Goal: Task Accomplishment & Management: Use online tool/utility

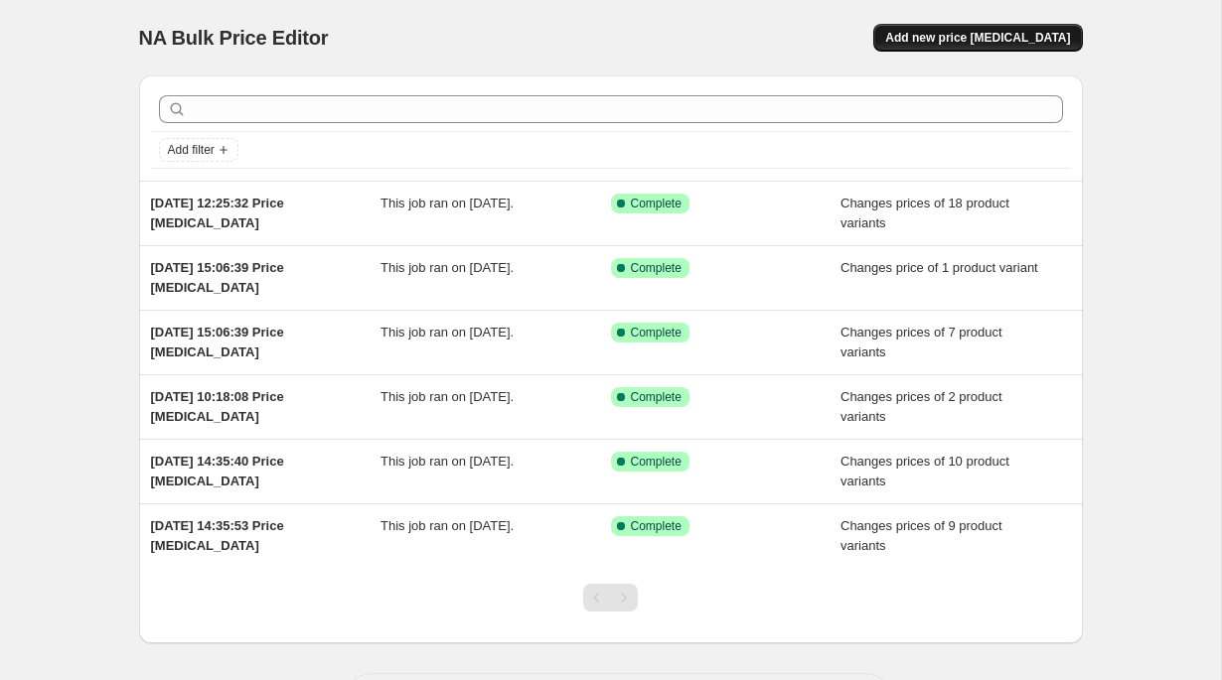
click at [997, 26] on button "Add new price [MEDICAL_DATA]" at bounding box center [977, 38] width 209 height 28
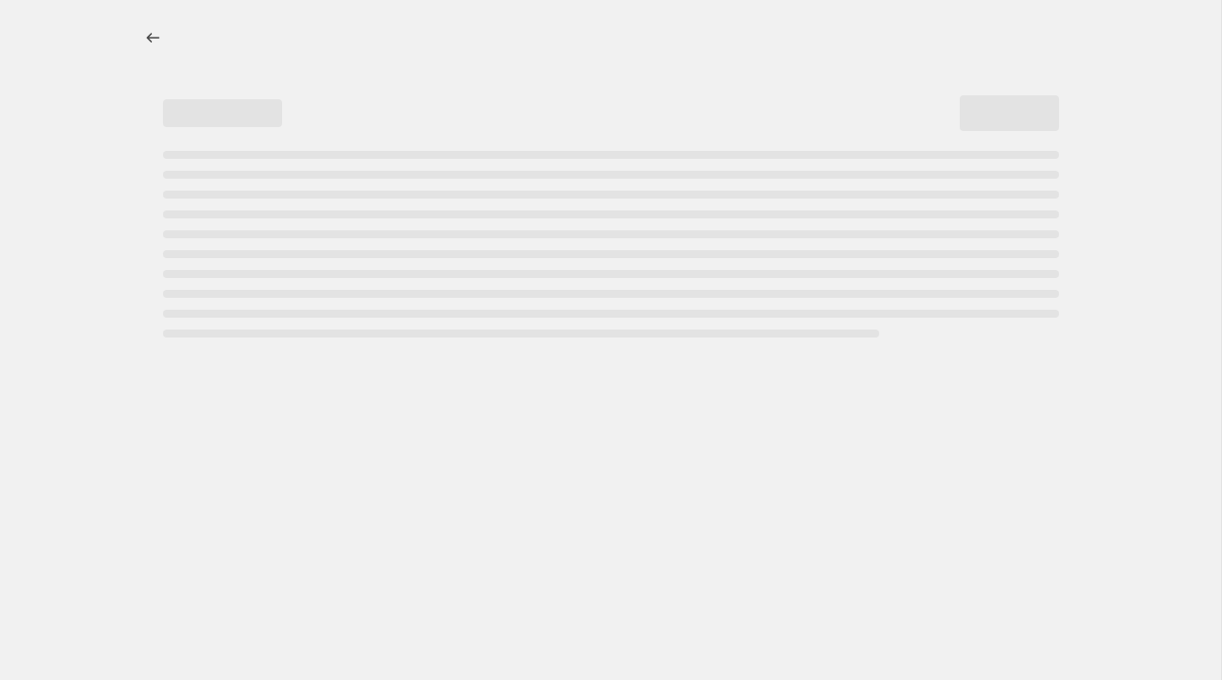
select select "percentage"
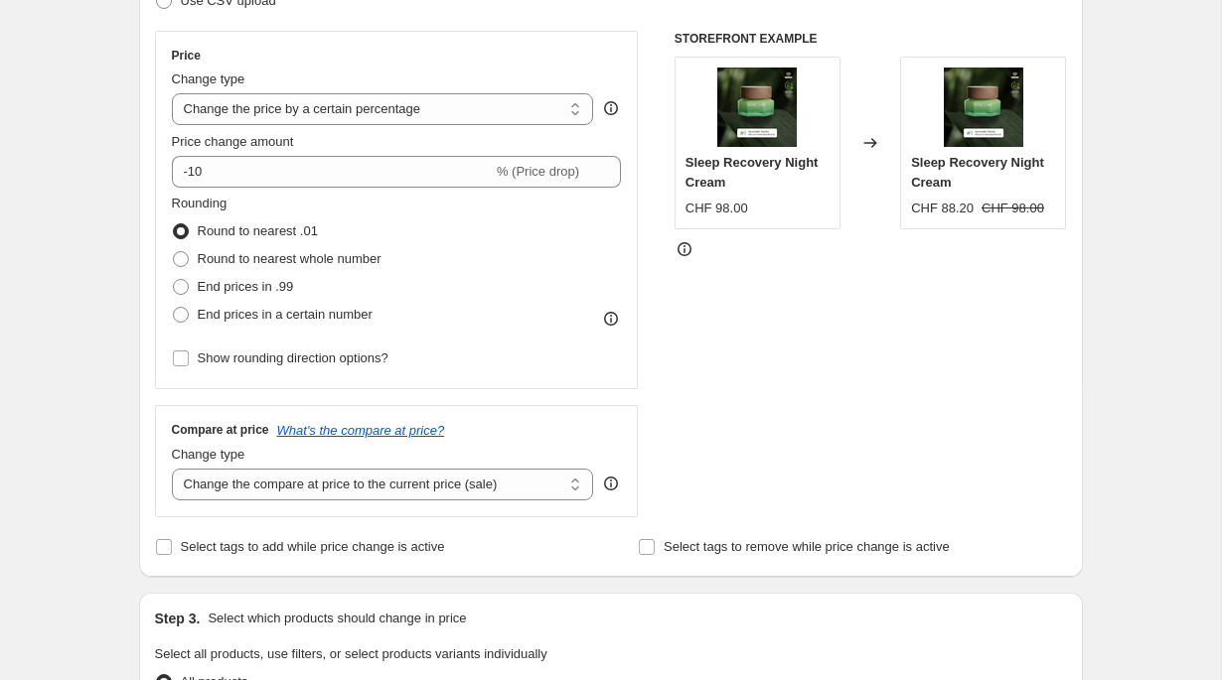
scroll to position [332, 0]
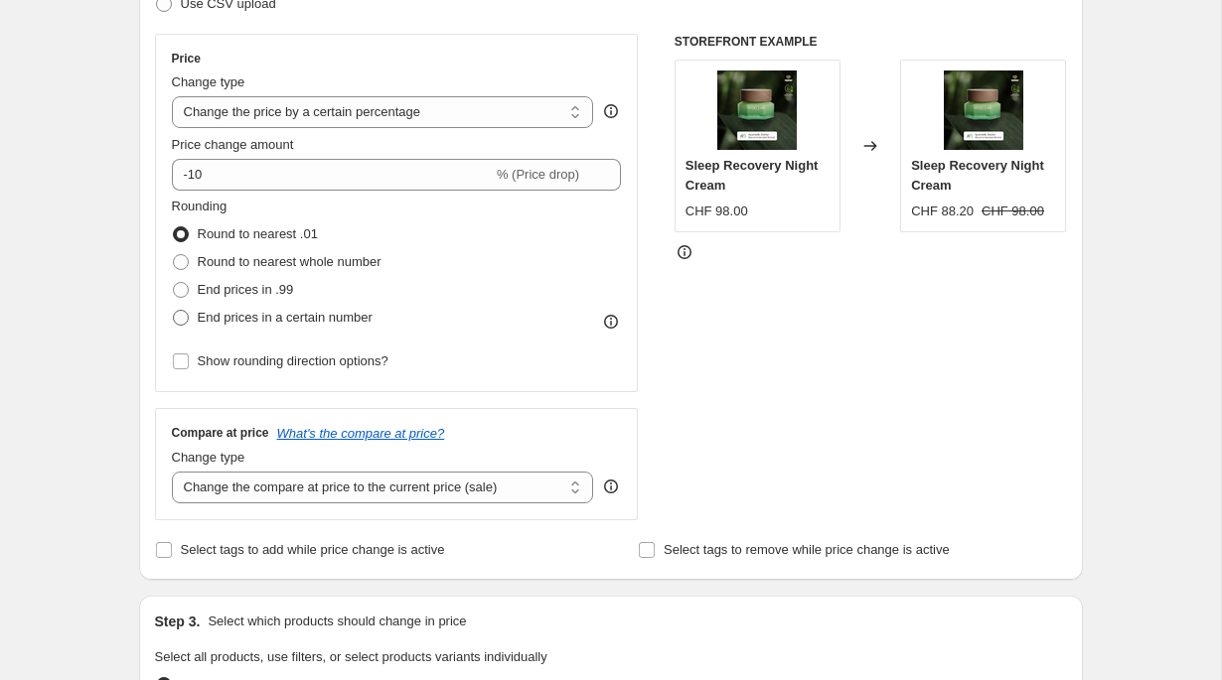
click at [363, 311] on span "End prices in a certain number" at bounding box center [285, 317] width 175 height 15
click at [174, 311] on input "End prices in a certain number" at bounding box center [173, 310] width 1 height 1
radio input "true"
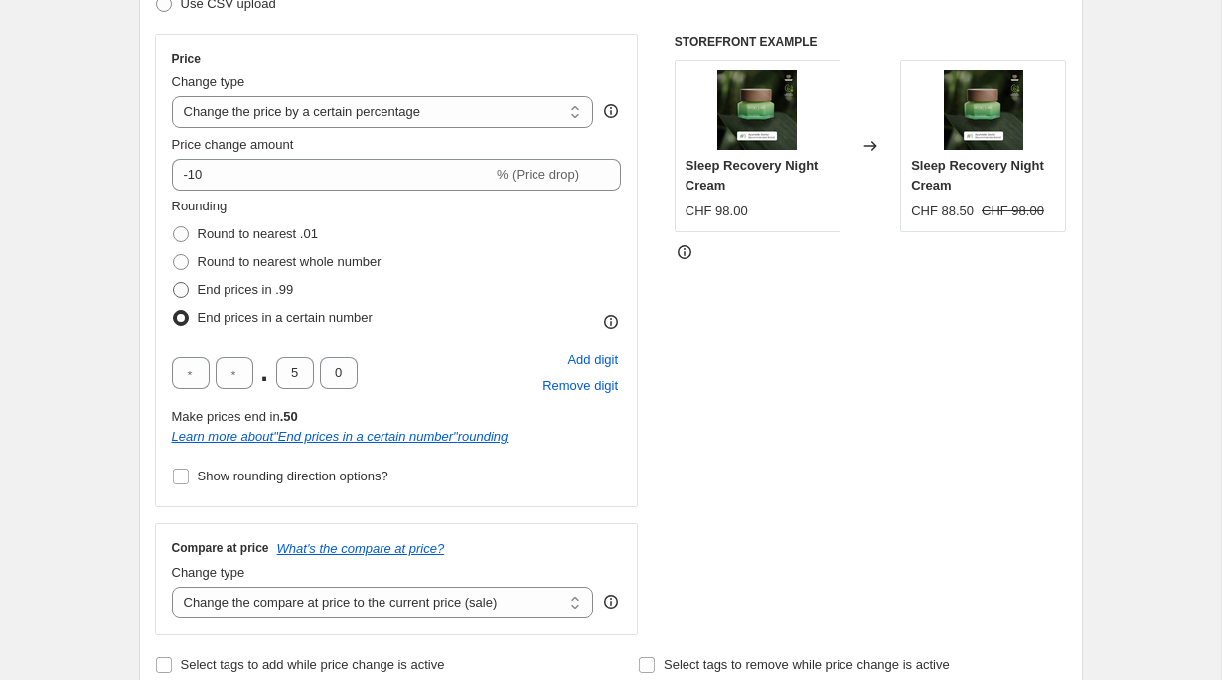
click at [278, 289] on span "End prices in .99" at bounding box center [246, 289] width 96 height 15
click at [174, 283] on input "End prices in .99" at bounding box center [173, 282] width 1 height 1
radio input "true"
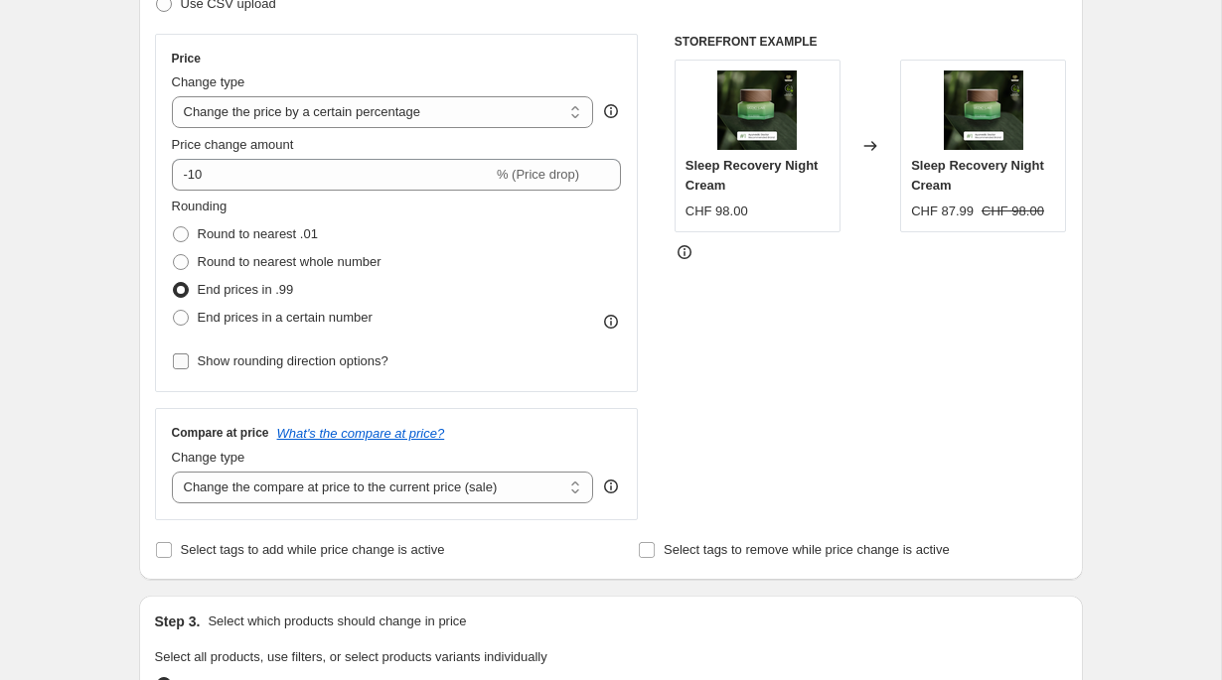
click at [312, 358] on span "Show rounding direction options?" at bounding box center [293, 361] width 191 height 15
click at [189, 358] on input "Show rounding direction options?" at bounding box center [181, 362] width 16 height 16
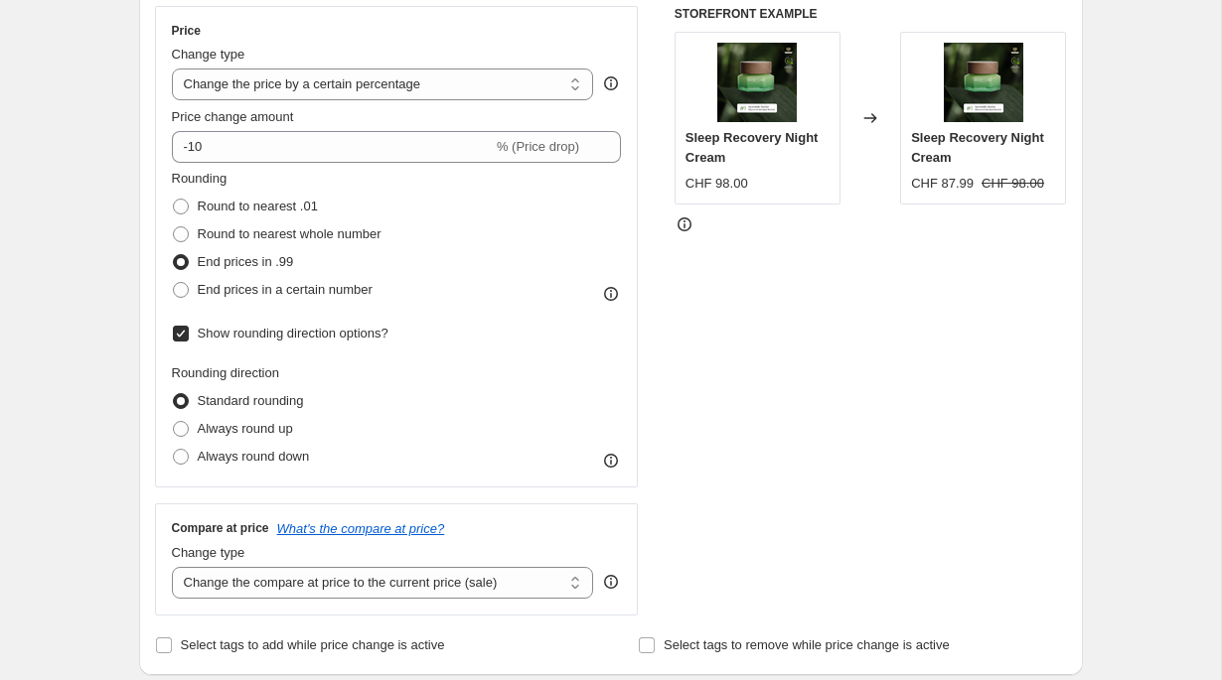
scroll to position [319, 0]
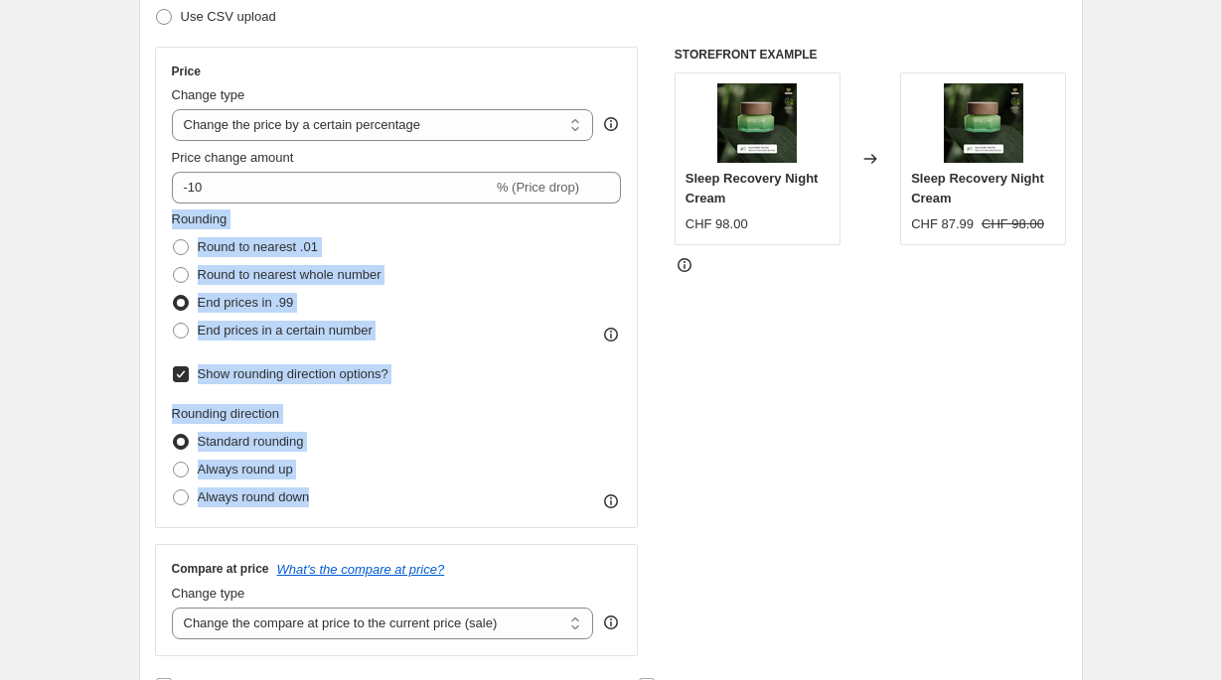
drag, startPoint x: 171, startPoint y: 219, endPoint x: 348, endPoint y: 490, distance: 323.7
click at [348, 490] on div "Rounding Round to nearest .01 Round to nearest whole number End prices in .99 E…" at bounding box center [397, 361] width 450 height 302
copy div "Rounding Round to nearest .01 Round to nearest whole number End prices in .99 E…"
click at [188, 373] on span at bounding box center [181, 375] width 18 height 18
click at [188, 373] on input "Show rounding direction options?" at bounding box center [181, 375] width 16 height 16
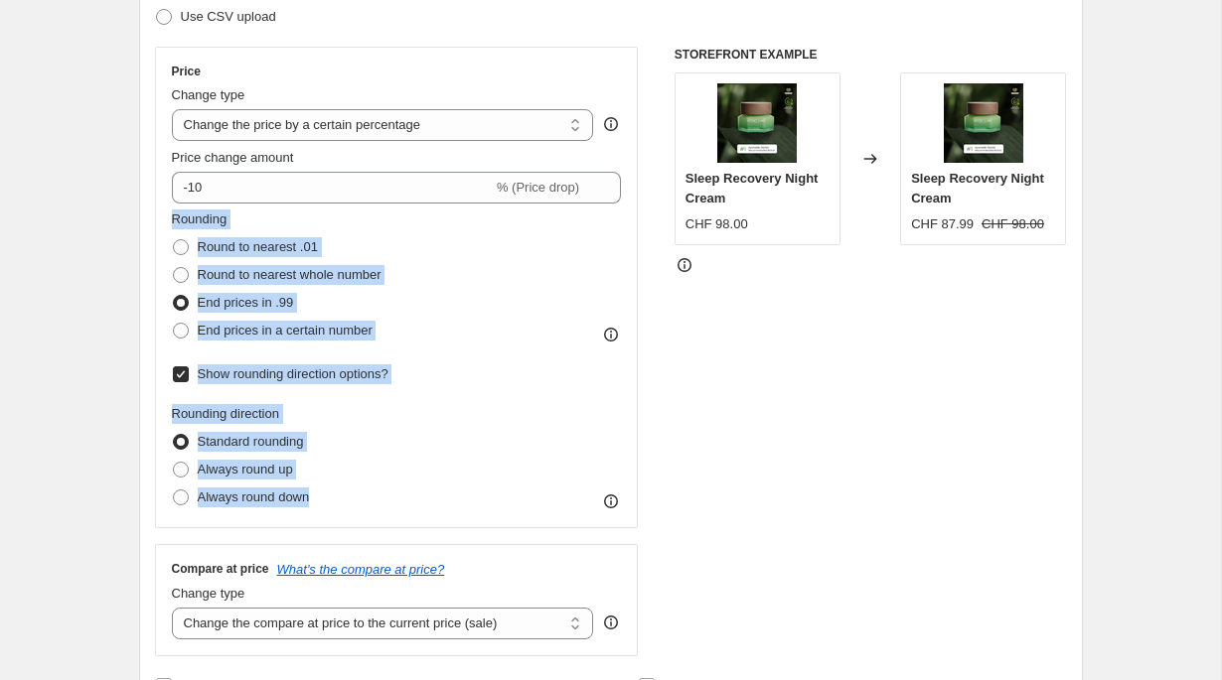
checkbox input "false"
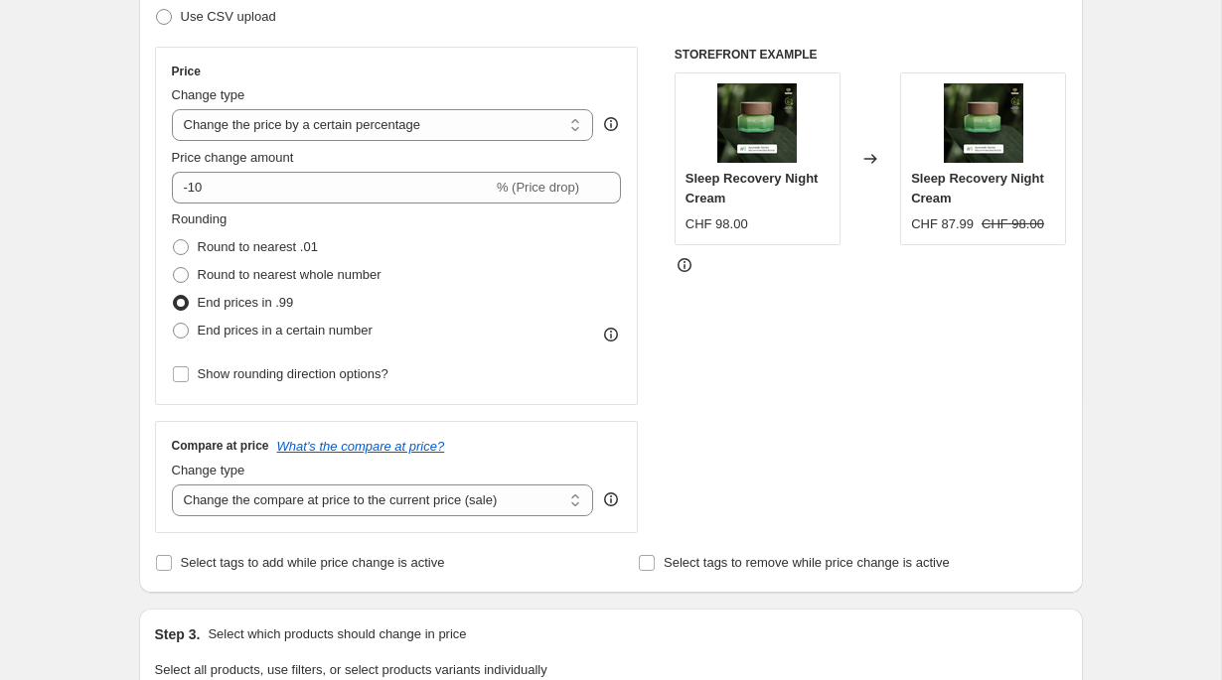
click at [115, 221] on div "Create new price [MEDICAL_DATA]. This page is ready Create new price [MEDICAL_D…" at bounding box center [610, 674] width 991 height 1986
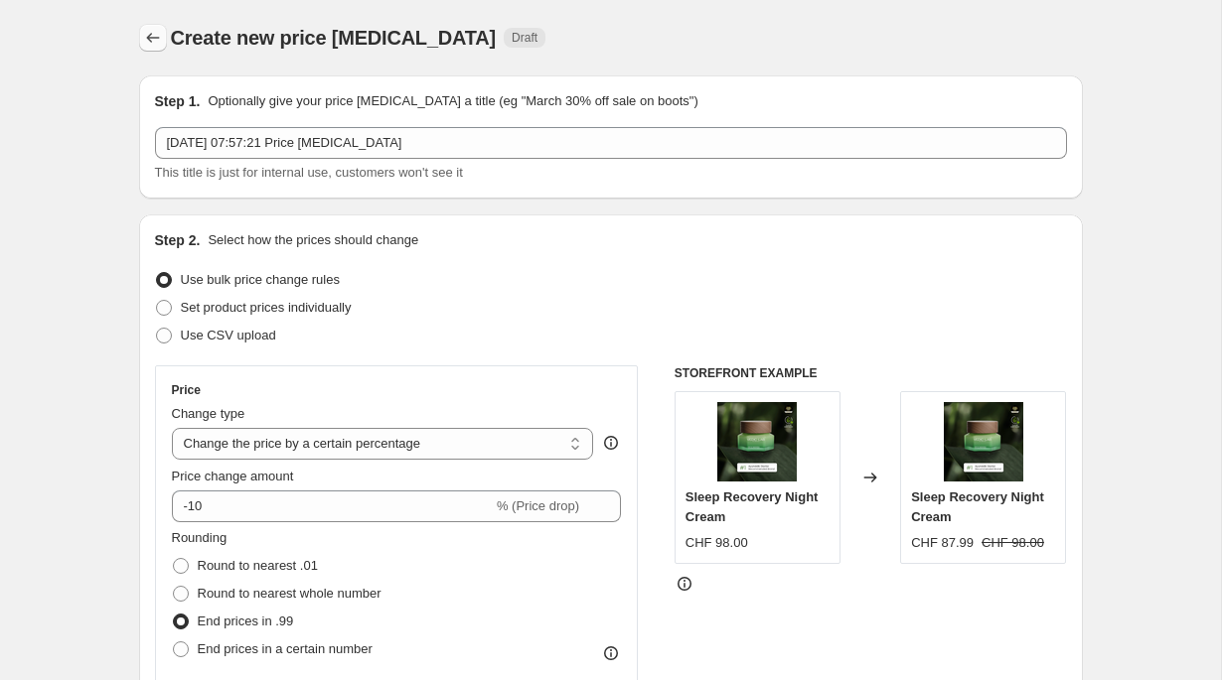
click at [161, 45] on icon "Price change jobs" at bounding box center [153, 38] width 20 height 20
